Goal: Check status: Check status

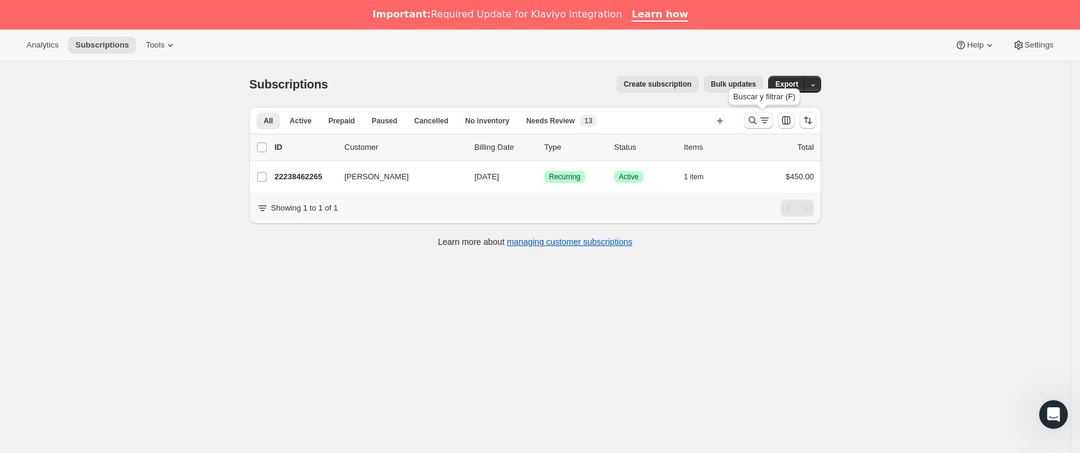
click at [764, 125] on icon "Buscar y filtrar resultados" at bounding box center [765, 120] width 12 height 12
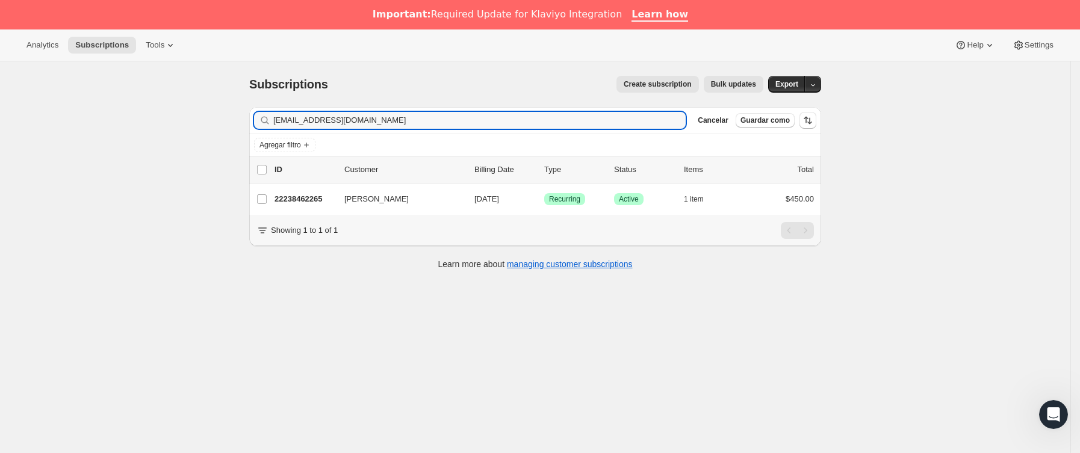
drag, startPoint x: 459, startPoint y: 119, endPoint x: 154, endPoint y: 119, distance: 305.3
click at [154, 119] on div "Subscriptions. Esta página está lista Subscriptions Create subscription Bulk up…" at bounding box center [535, 287] width 1071 height 453
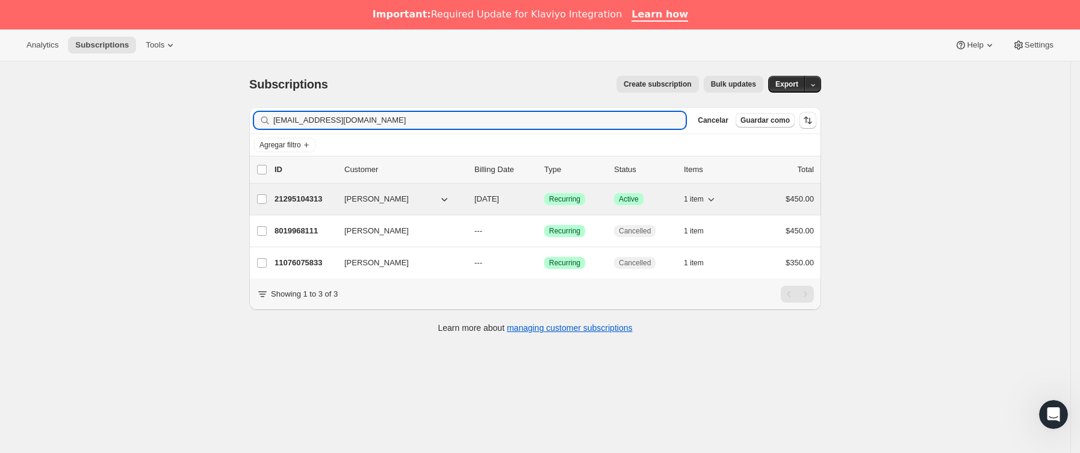
type input "[EMAIL_ADDRESS][DOMAIN_NAME]"
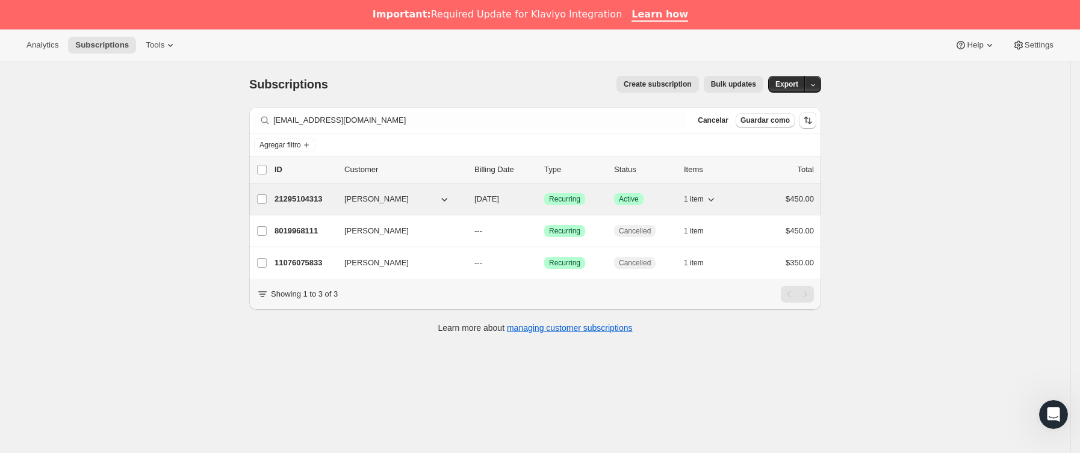
click at [335, 199] on p "21295104313" at bounding box center [305, 199] width 60 height 12
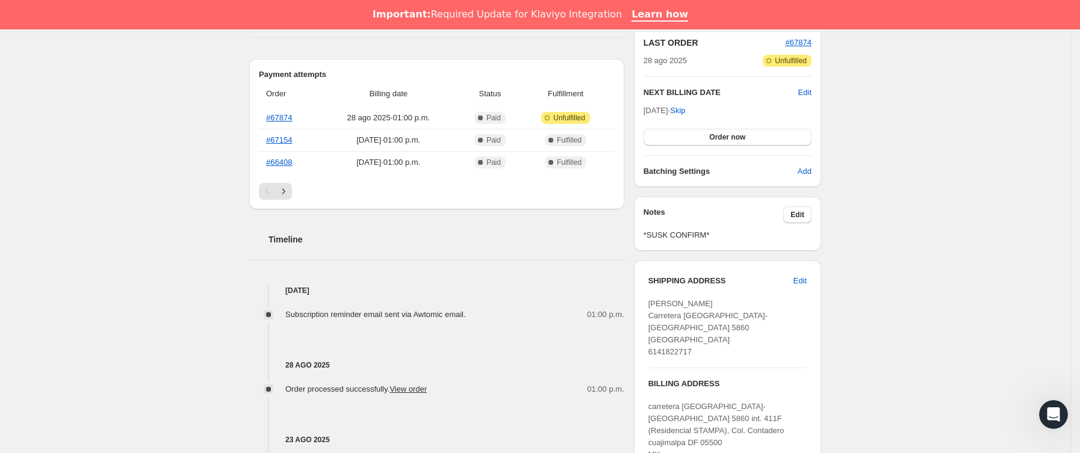
scroll to position [266, 0]
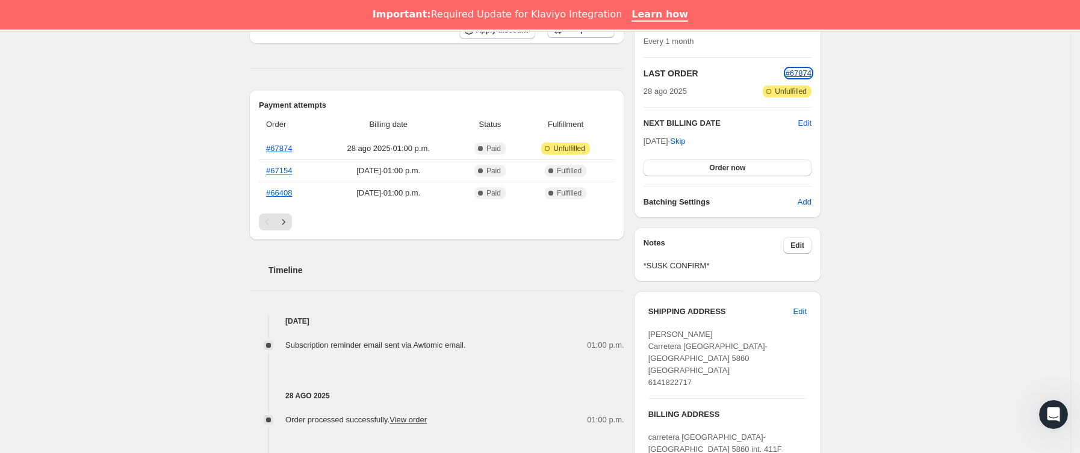
click at [794, 76] on span "#67874" at bounding box center [799, 73] width 26 height 9
